Goal: Task Accomplishment & Management: Use online tool/utility

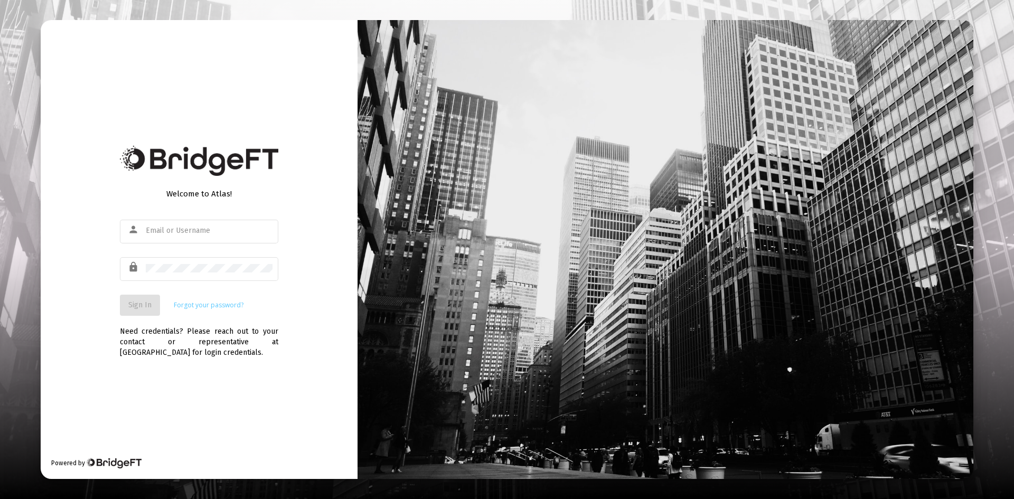
type input "[EMAIL_ADDRESS][DOMAIN_NAME]"
click at [139, 304] on span "Sign In" at bounding box center [139, 304] width 23 height 9
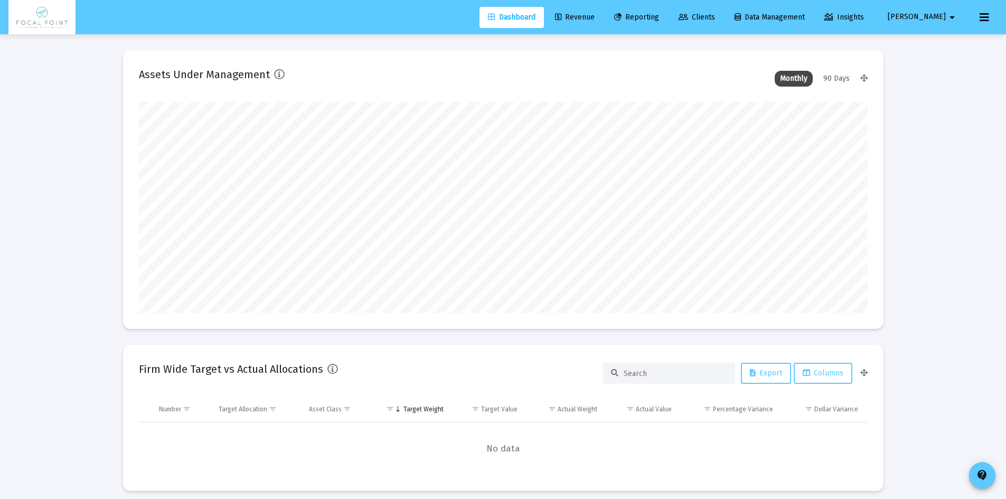
scroll to position [211, 729]
type input "[EMAIL_ADDRESS][DOMAIN_NAME]"
type input "[DATE]"
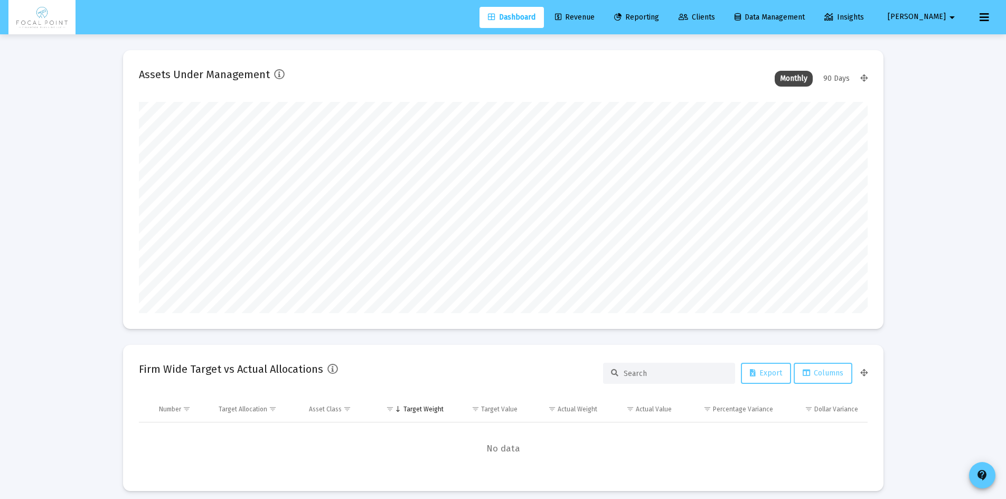
click at [597, 12] on link "Revenue" at bounding box center [575, 17] width 57 height 21
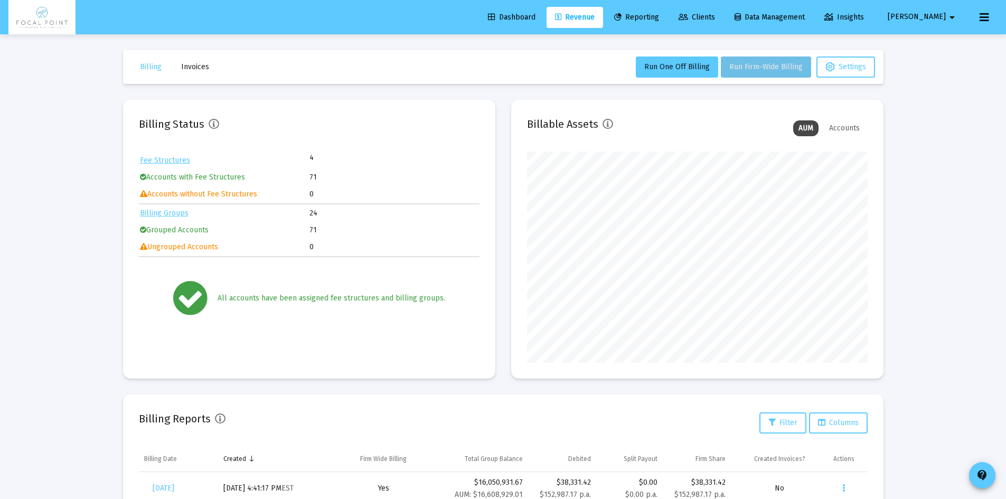
click at [768, 71] on span "Run Firm-Wide Billing" at bounding box center [765, 66] width 73 height 9
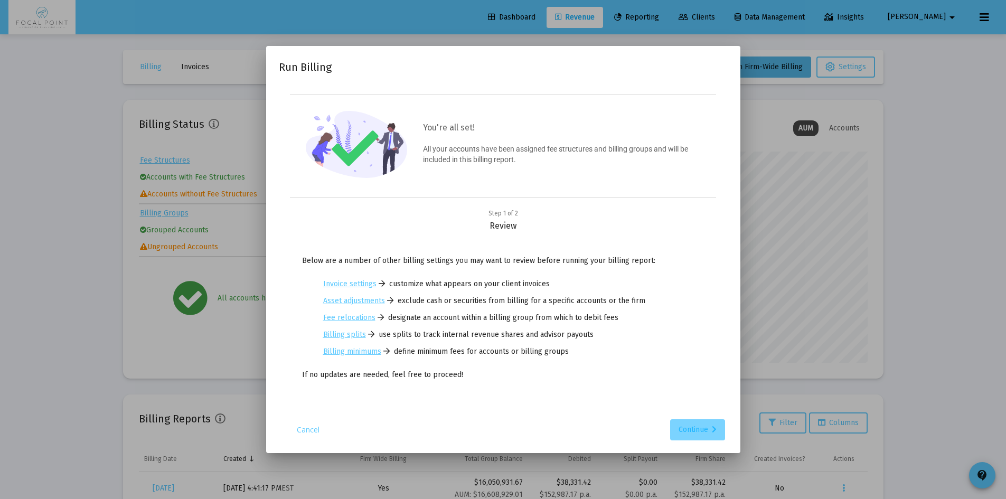
click at [695, 431] on div "Continue" at bounding box center [698, 429] width 38 height 21
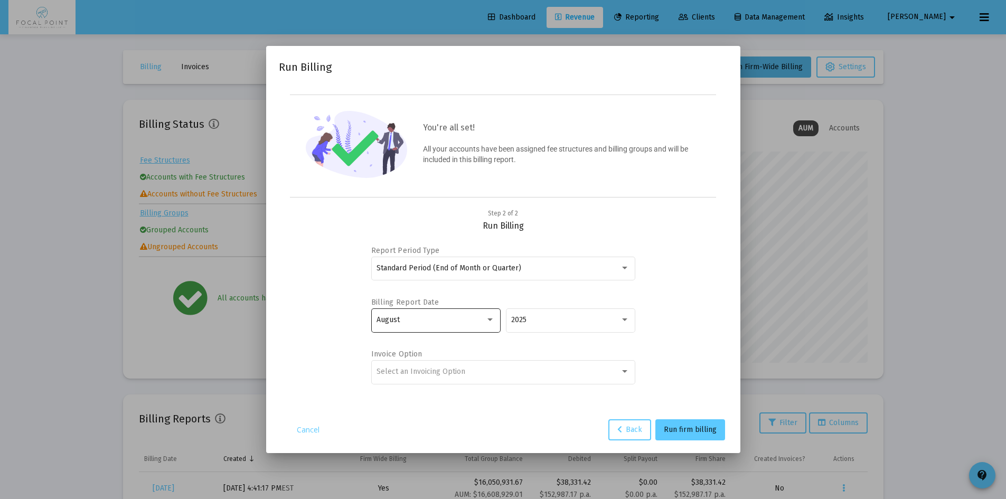
click at [473, 327] on div "August" at bounding box center [436, 320] width 118 height 26
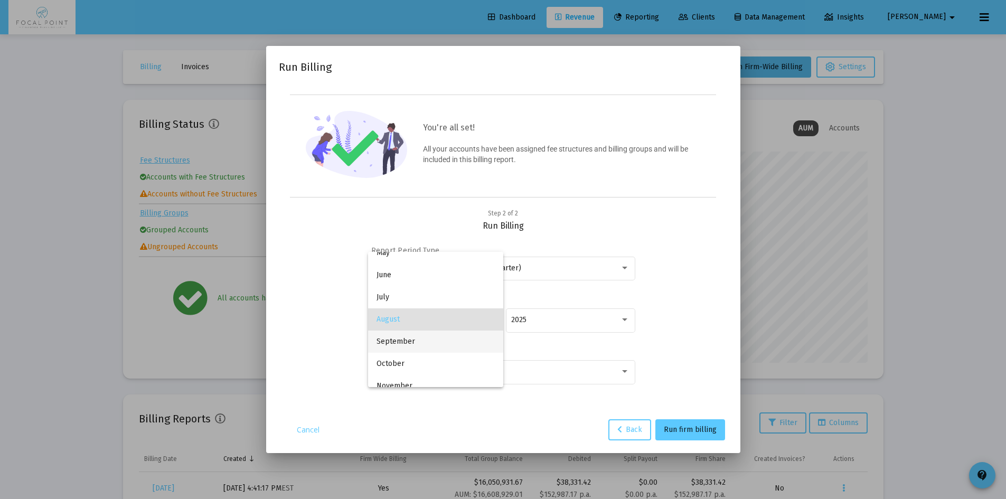
click at [434, 343] on span "September" at bounding box center [436, 342] width 118 height 22
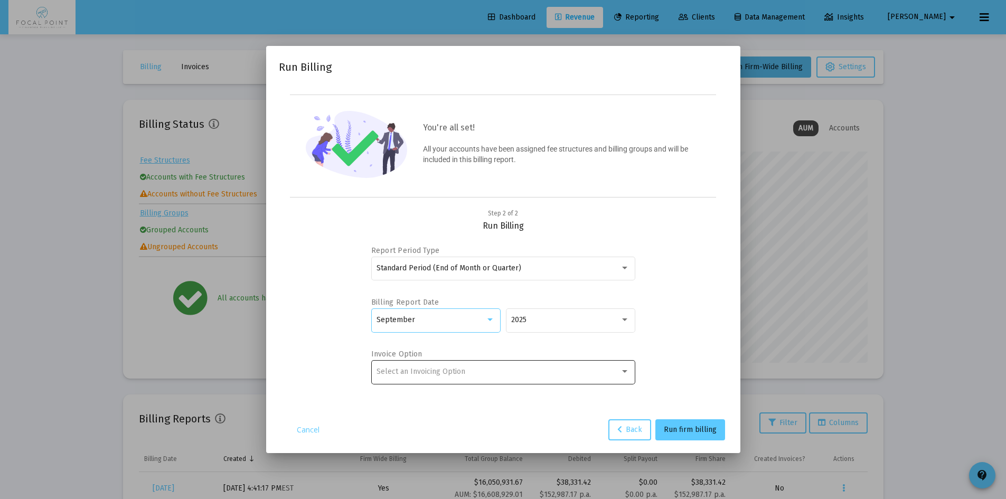
click at [511, 369] on div "Select an Invoicing Option" at bounding box center [498, 372] width 243 height 8
click at [447, 374] on span "No Invoice" at bounding box center [503, 371] width 253 height 22
click at [700, 428] on span "Run firm billing" at bounding box center [690, 429] width 53 height 9
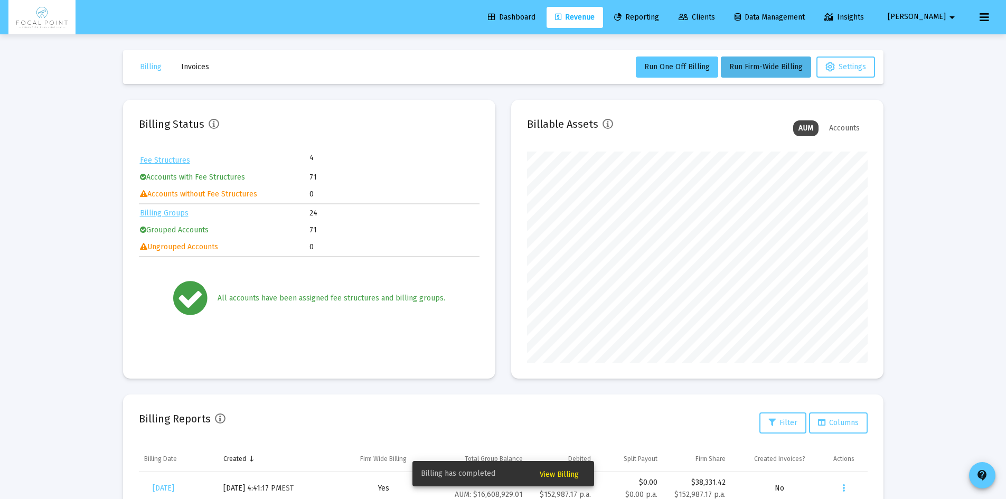
click at [552, 472] on span "View Billing" at bounding box center [559, 474] width 39 height 9
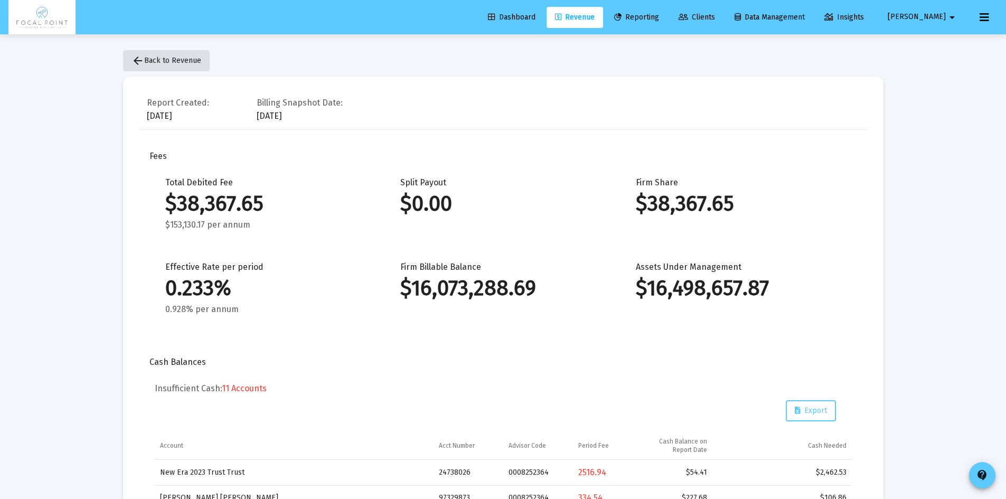
click at [174, 62] on span "arrow_back Back to Revenue" at bounding box center [166, 60] width 70 height 9
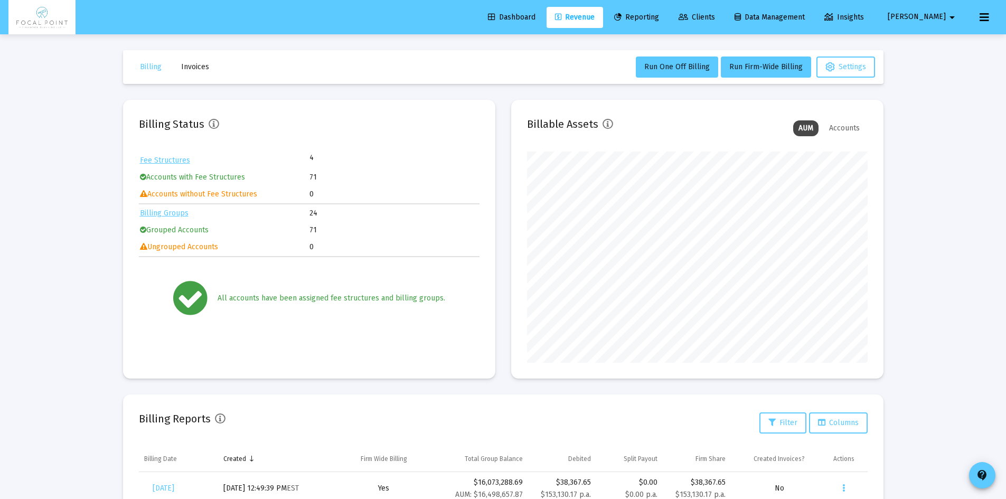
scroll to position [203, 0]
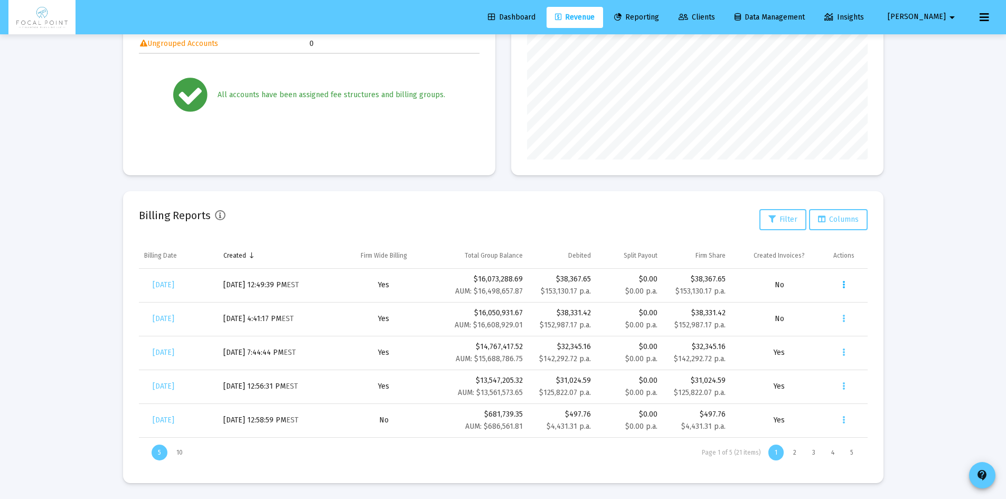
click at [846, 286] on button "Data grid" at bounding box center [843, 285] width 21 height 21
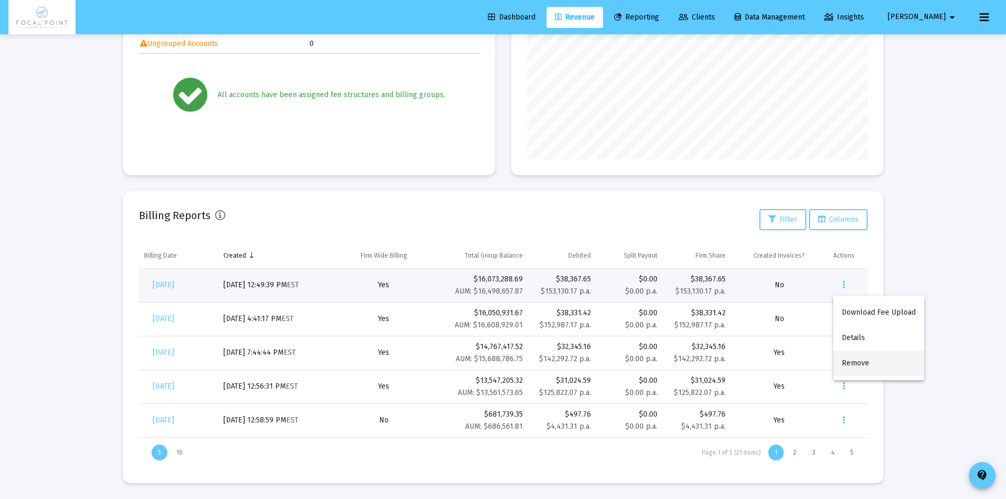
click at [845, 356] on button "Remove" at bounding box center [878, 363] width 91 height 25
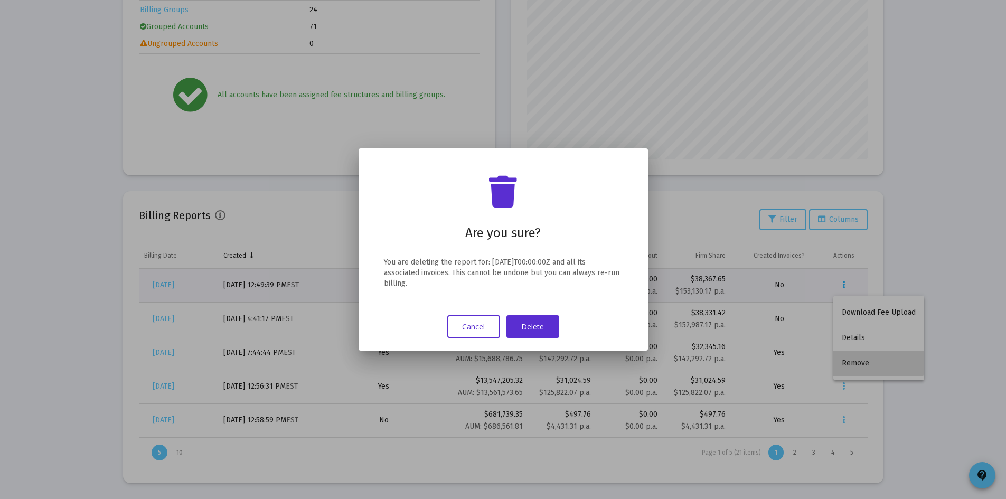
scroll to position [0, 0]
click at [539, 328] on button "Delete" at bounding box center [532, 326] width 53 height 23
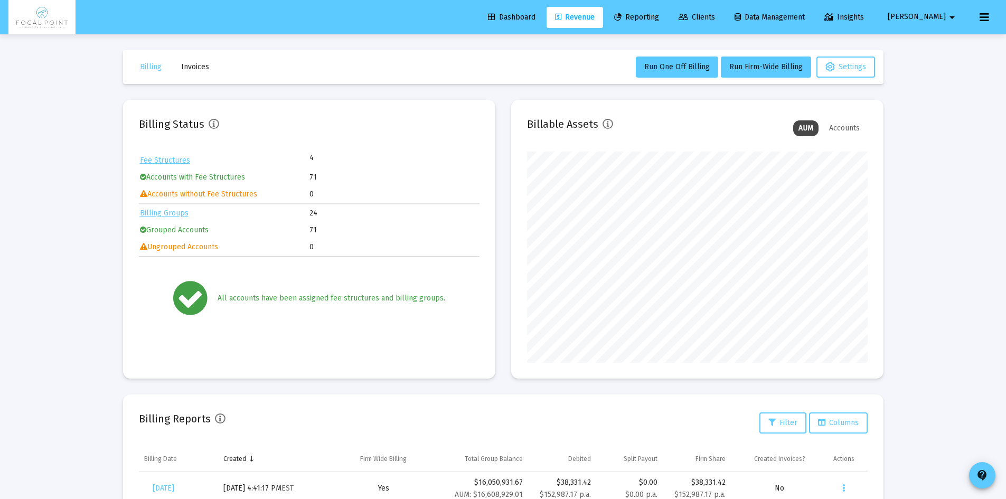
click at [517, 21] on span "Dashboard" at bounding box center [512, 17] width 48 height 9
